Goal: Information Seeking & Learning: Understand process/instructions

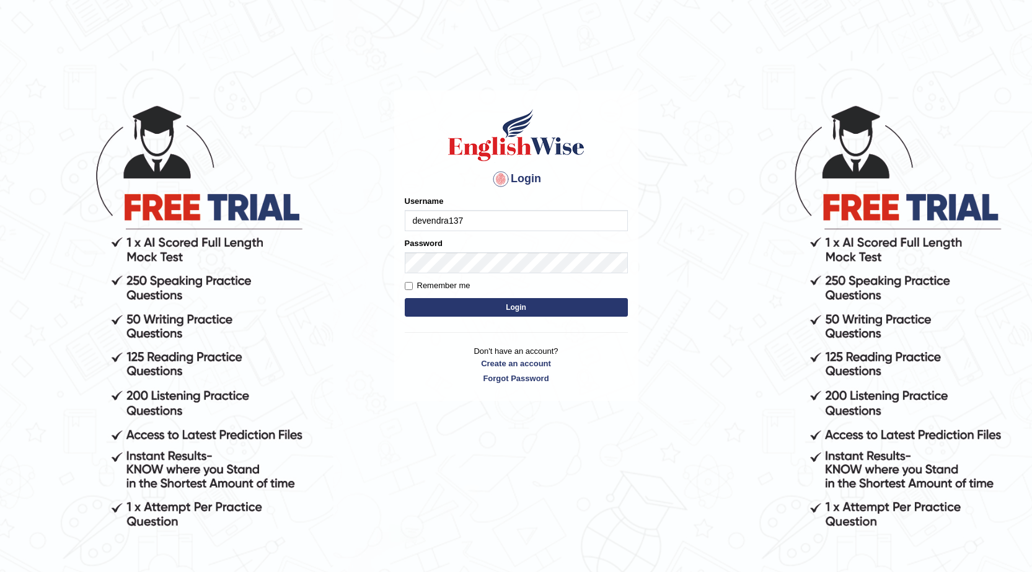
type input "devendra137"
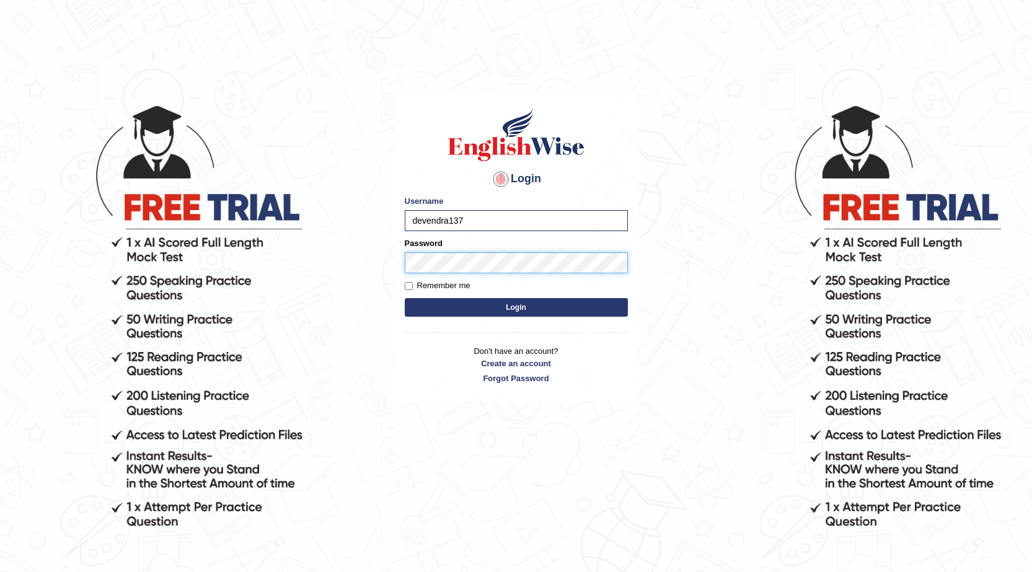
click at [405, 298] on button "Login" at bounding box center [516, 307] width 223 height 19
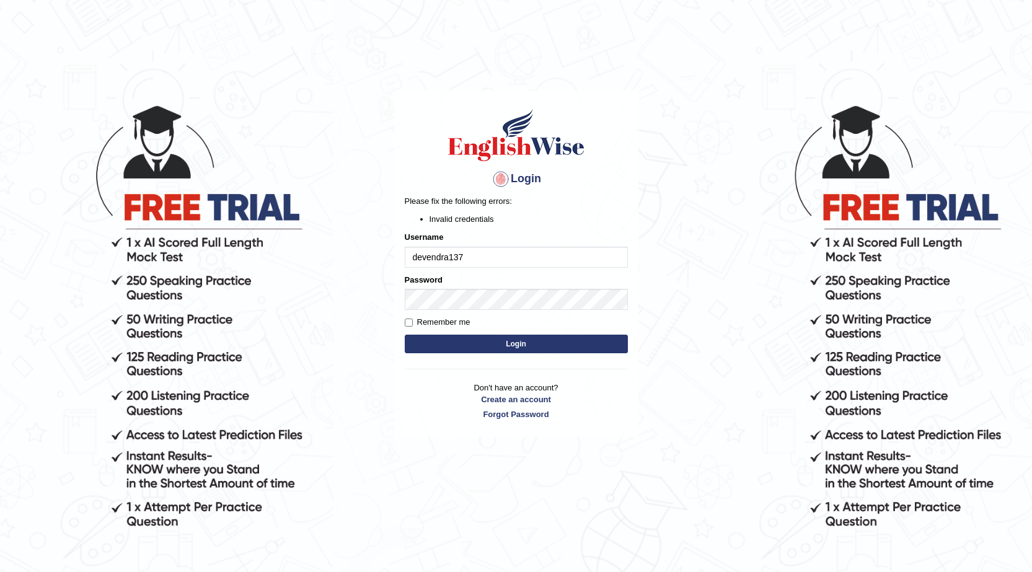
click at [473, 346] on button "Login" at bounding box center [516, 344] width 223 height 19
click at [100, 297] on body "Login Please fix the following errors: Invalid credentials Username devendra137…" at bounding box center [516, 337] width 1032 height 572
click at [405, 335] on button "Login" at bounding box center [516, 344] width 223 height 19
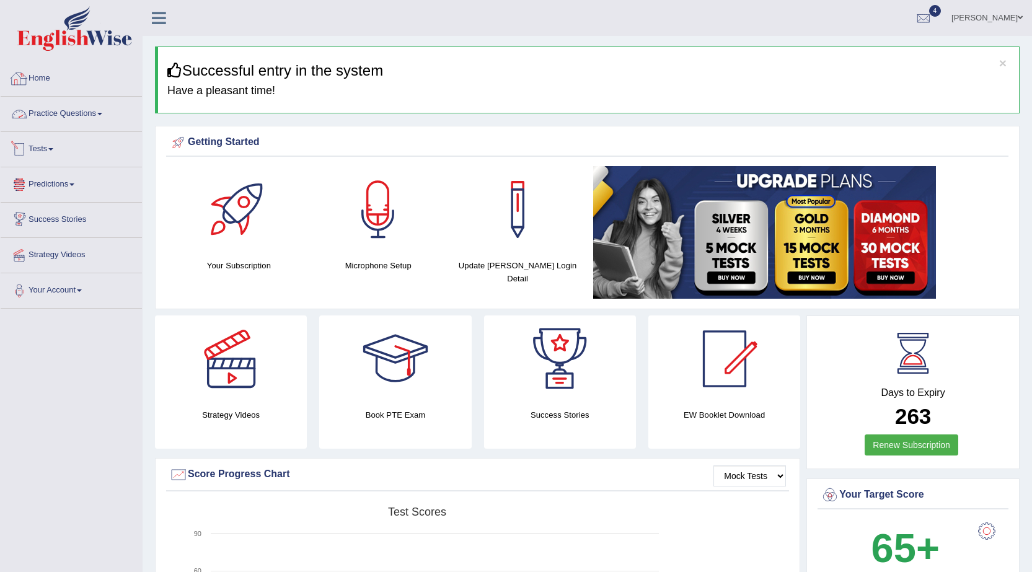
click at [57, 108] on link "Practice Questions" at bounding box center [71, 112] width 141 height 31
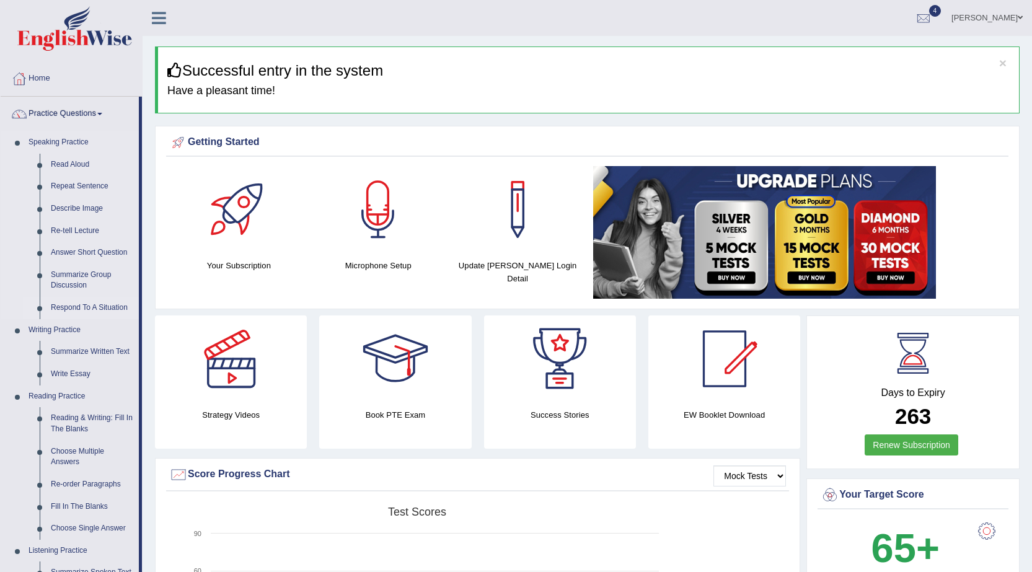
click at [94, 311] on link "Respond To A Situation" at bounding box center [92, 308] width 94 height 22
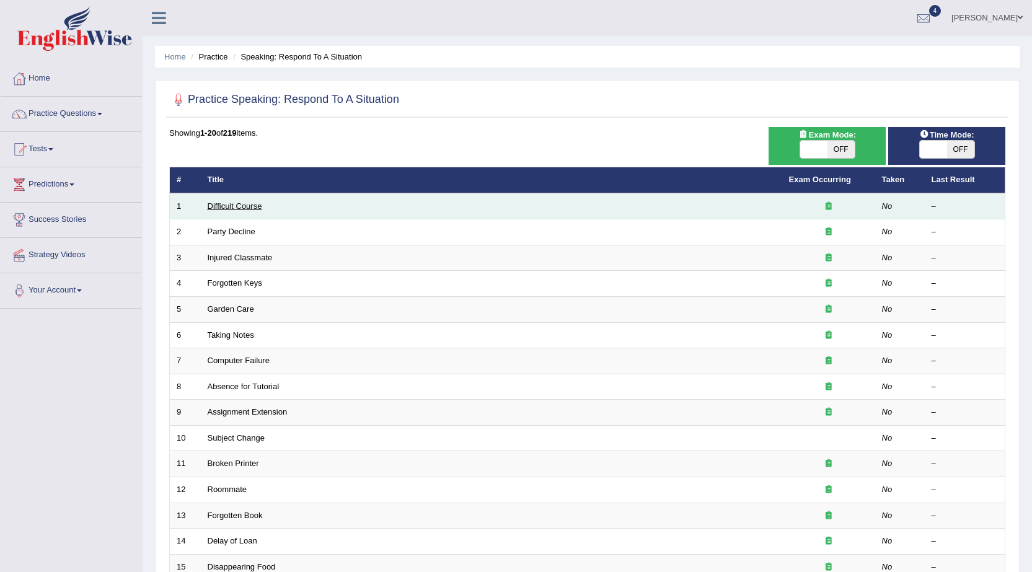
click at [234, 202] on link "Difficult Course" at bounding box center [235, 205] width 55 height 9
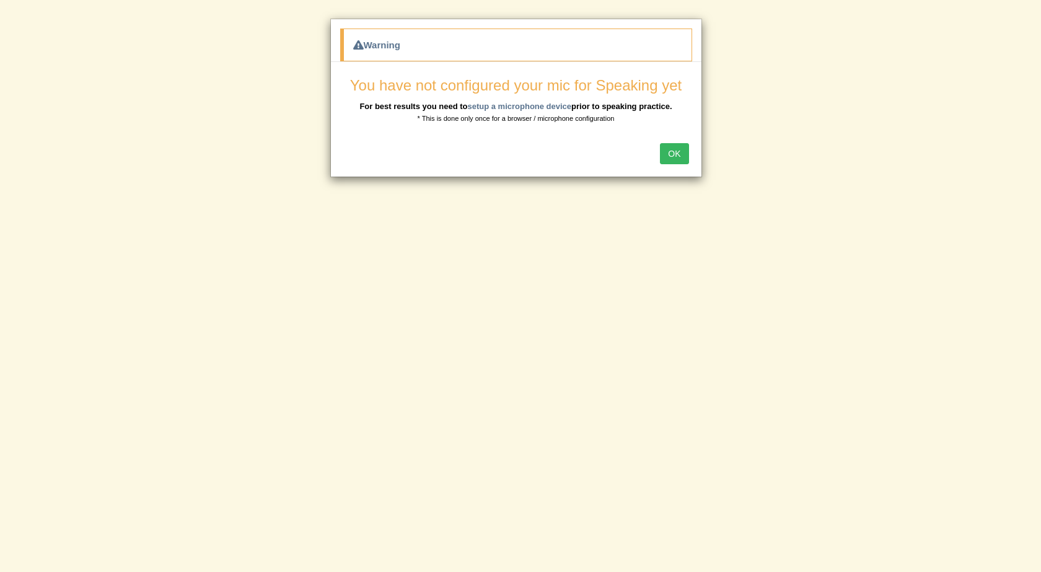
click at [679, 149] on button "OK" at bounding box center [674, 153] width 29 height 21
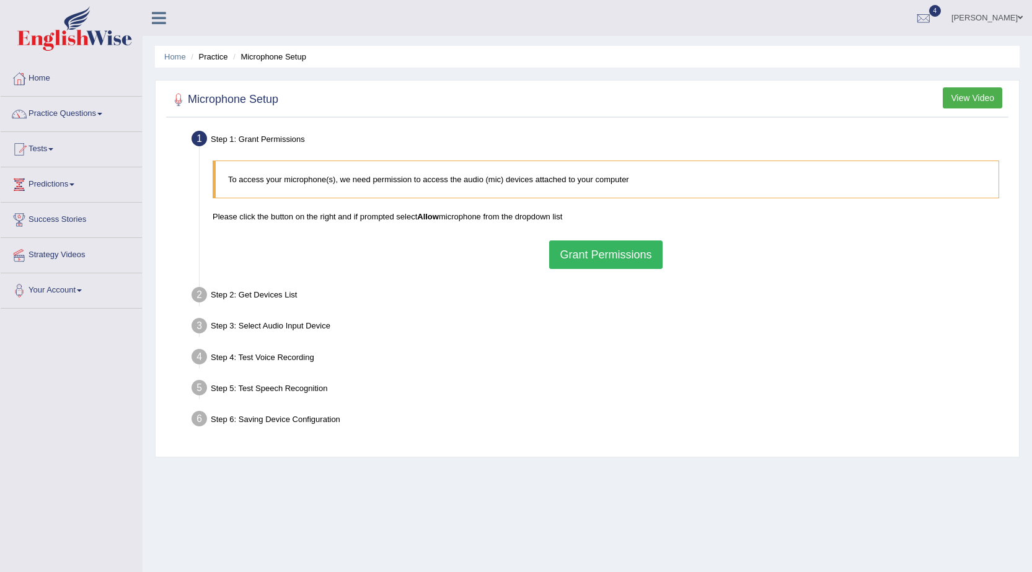
click at [638, 257] on button "Grant Permissions" at bounding box center [605, 254] width 113 height 29
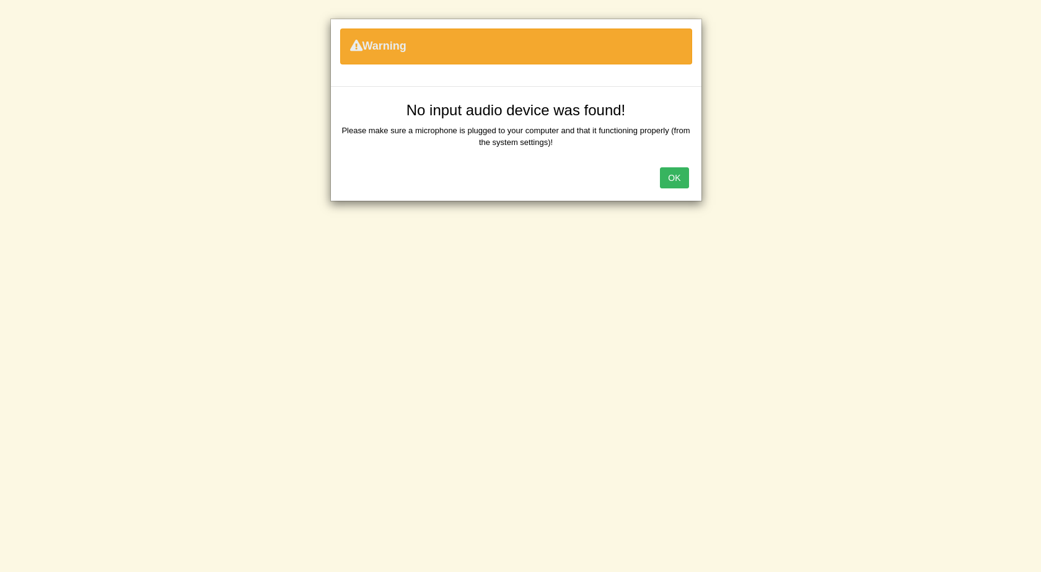
click at [677, 179] on button "OK" at bounding box center [674, 177] width 29 height 21
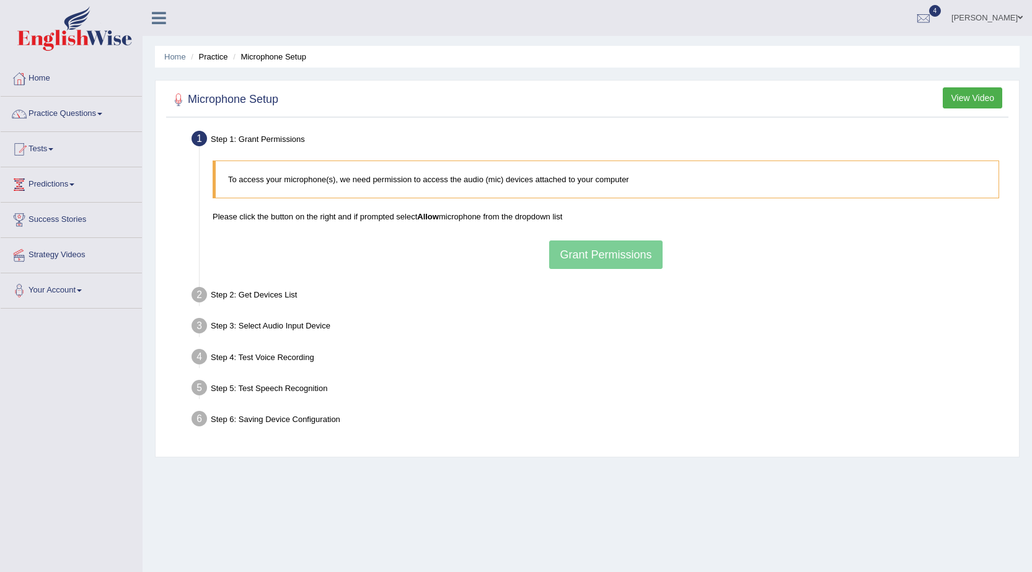
click at [436, 217] on b "Allow" at bounding box center [428, 216] width 22 height 9
click at [912, 304] on div "Step 2: Get Devices List" at bounding box center [599, 296] width 827 height 27
click at [600, 262] on div "To access your microphone(s), we need permission to access the audio (mic) devi…" at bounding box center [605, 214] width 799 height 121
click at [270, 307] on div "Step 2: Get Devices List" at bounding box center [599, 296] width 827 height 27
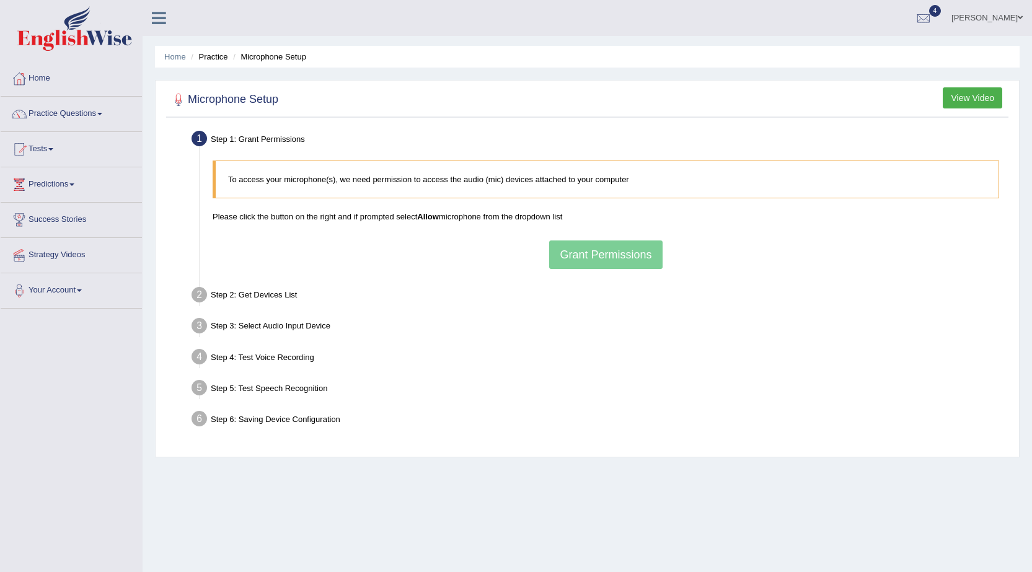
click at [650, 259] on div "To access your microphone(s), we need permission to access the audio (mic) devi…" at bounding box center [605, 214] width 799 height 121
click at [646, 259] on div "To access your microphone(s), we need permission to access the audio (mic) devi…" at bounding box center [605, 214] width 799 height 121
click at [953, 102] on button "View Video" at bounding box center [973, 97] width 60 height 21
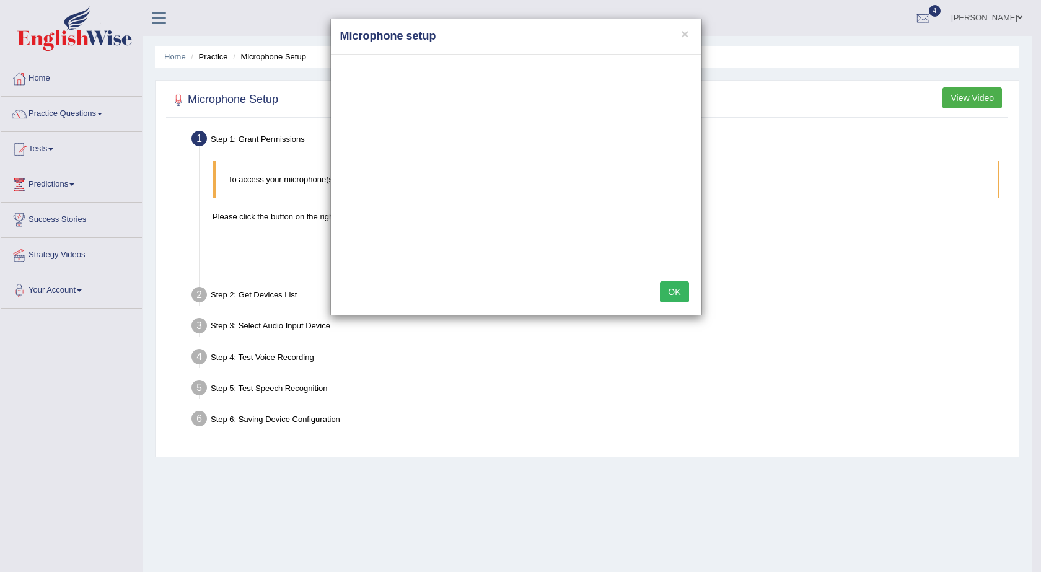
click at [487, 334] on div "× Microphone setup OK" at bounding box center [520, 286] width 1041 height 572
click at [682, 38] on button "×" at bounding box center [684, 33] width 7 height 13
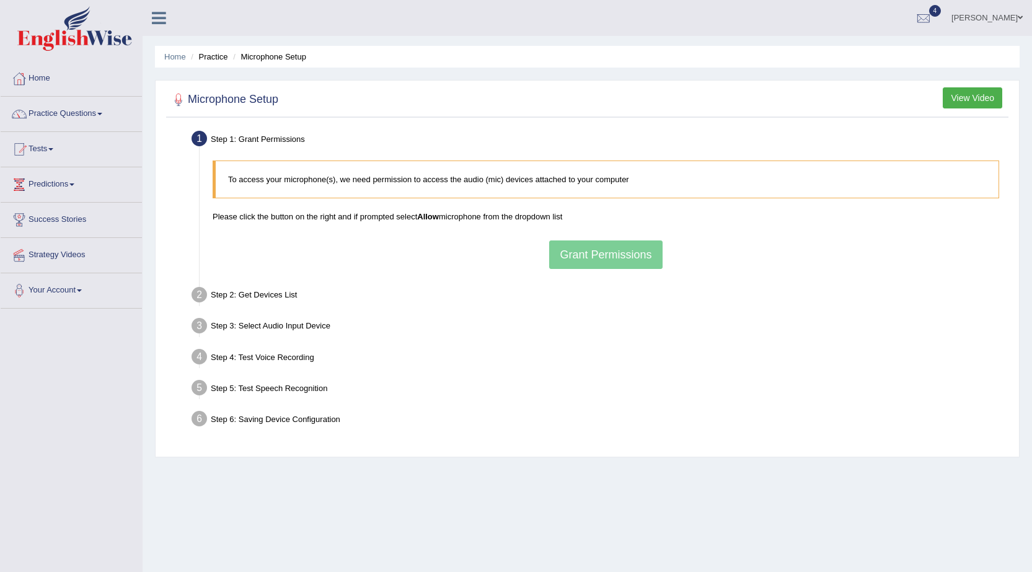
click at [643, 259] on div "To access your microphone(s), we need permission to access the audio (mic) devi…" at bounding box center [605, 214] width 799 height 121
click at [1025, 364] on div "Home Practice Microphone Setup You have already completed the setup earlier wit…" at bounding box center [587, 310] width 889 height 620
click at [643, 271] on div "To access your microphone(s), we need permission to access the audio (mic) devi…" at bounding box center [605, 214] width 799 height 121
click at [637, 257] on div "To access your microphone(s), we need permission to access the audio (mic) devi…" at bounding box center [605, 214] width 799 height 121
